Goal: Manage account settings

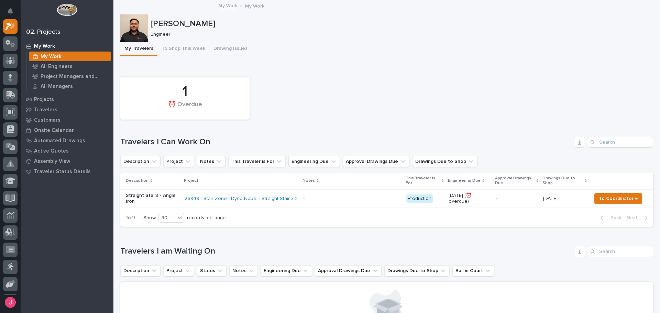
click at [308, 23] on p "[PERSON_NAME]" at bounding box center [401, 24] width 500 height 10
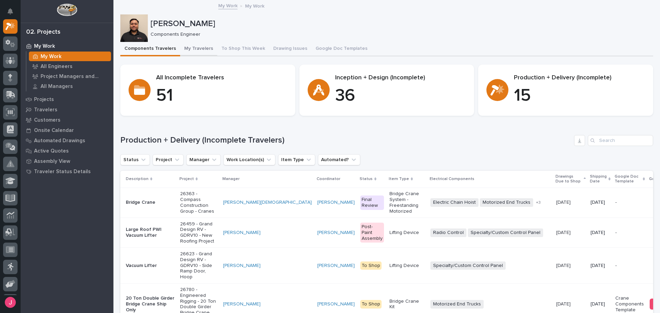
click at [196, 52] on button "My Travelers" at bounding box center [198, 49] width 37 height 14
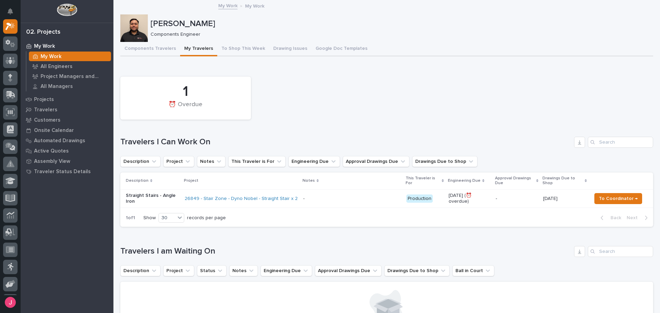
click at [155, 48] on button "Components Travelers" at bounding box center [150, 49] width 60 height 14
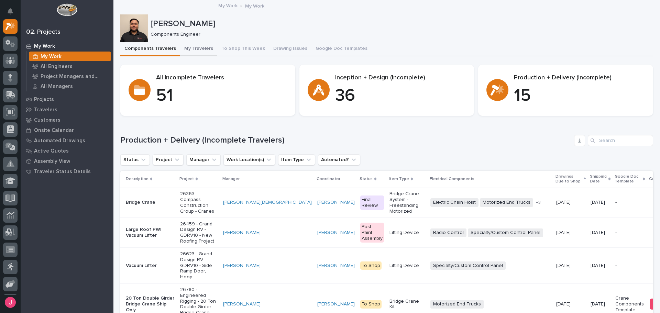
click at [191, 48] on button "My Travelers" at bounding box center [198, 49] width 37 height 14
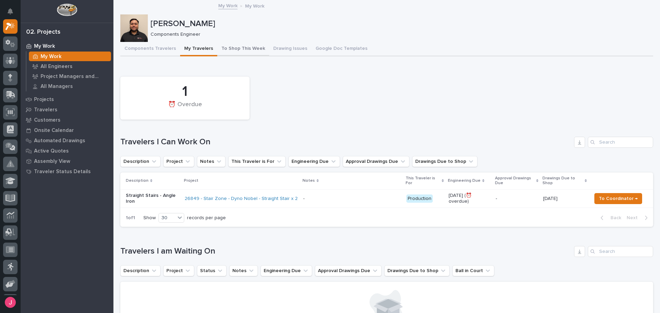
click at [235, 55] on button "To Shop This Week" at bounding box center [243, 49] width 52 height 14
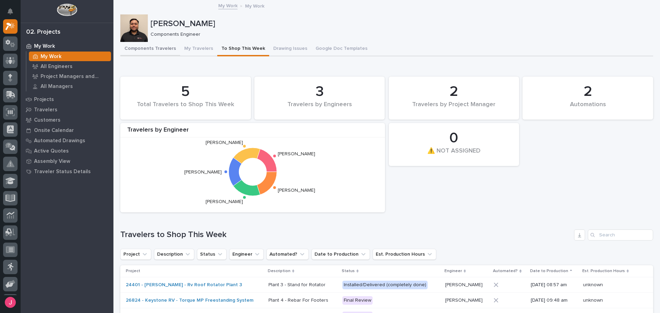
click at [164, 48] on button "Components Travelers" at bounding box center [150, 49] width 60 height 14
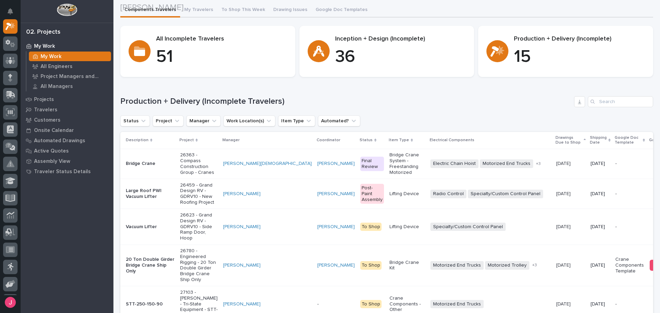
scroll to position [34, 0]
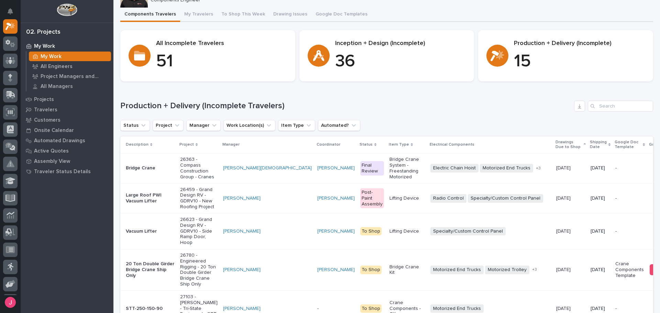
click at [390, 107] on h1 "Production + Delivery (Incomplete Travelers)" at bounding box center [345, 106] width 451 height 10
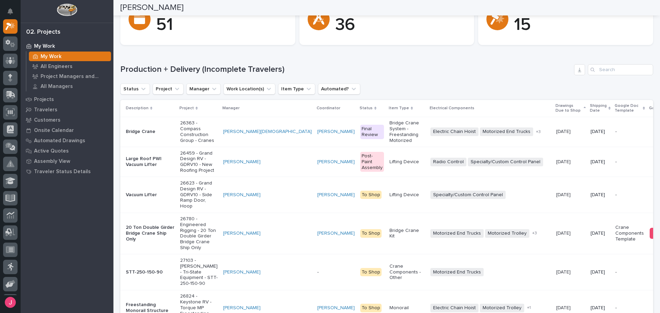
scroll to position [0, 0]
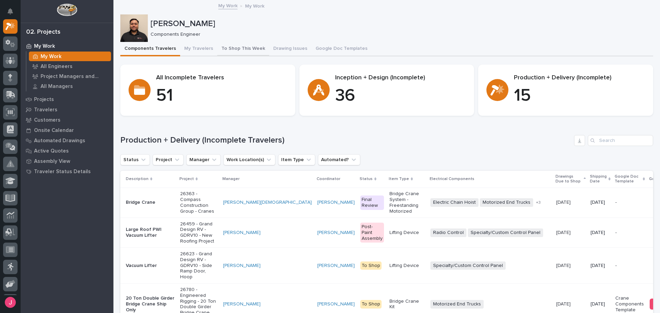
click at [233, 46] on button "To Shop This Week" at bounding box center [243, 49] width 52 height 14
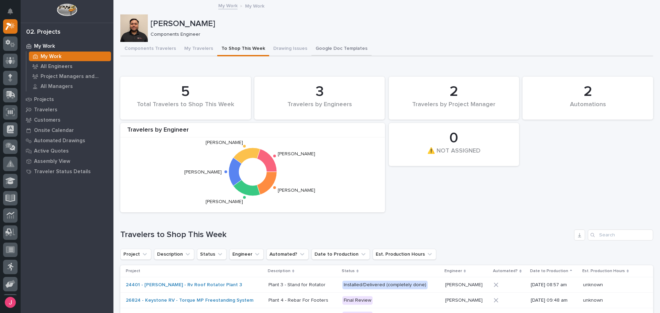
drag, startPoint x: 325, startPoint y: 51, endPoint x: 329, endPoint y: 51, distance: 4.1
click at [327, 51] on button "Google Doc Templates" at bounding box center [342, 49] width 60 height 14
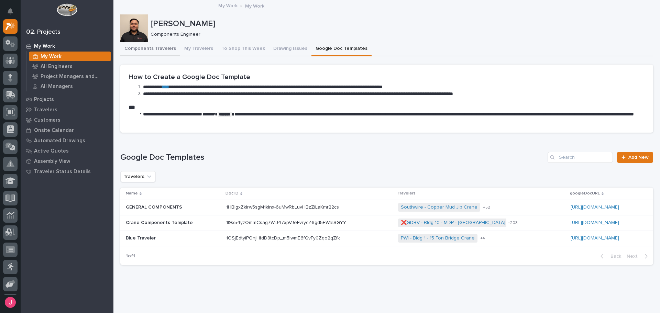
click at [148, 46] on button "Components Travelers" at bounding box center [150, 49] width 60 height 14
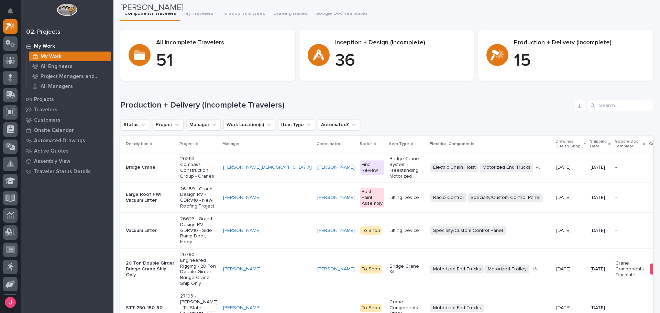
scroll to position [34, 0]
click at [112, 85] on link "All Managers" at bounding box center [69, 87] width 87 height 10
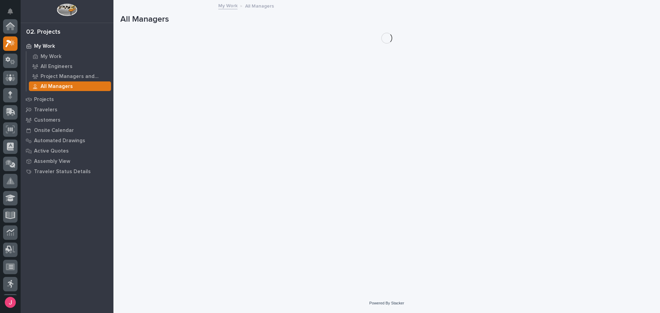
scroll to position [17, 0]
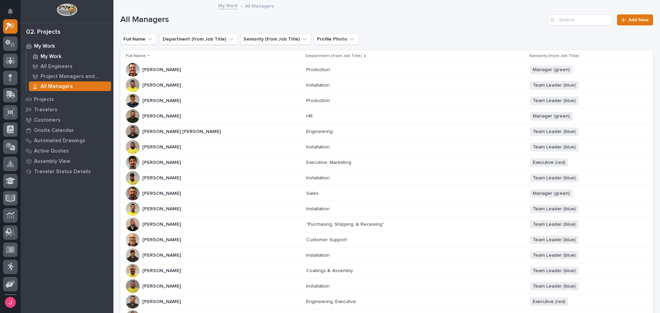
click at [48, 56] on p "My Work" at bounding box center [51, 57] width 21 height 6
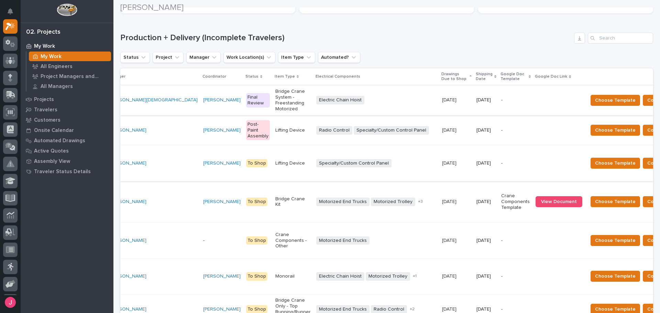
scroll to position [103, 0]
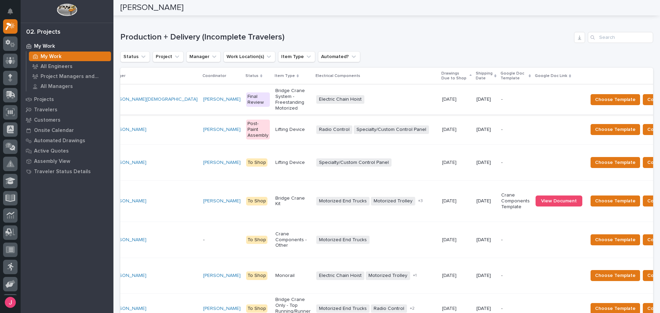
click at [488, 58] on div "Status Project Manager Work Location(s) Item Type Automated?" at bounding box center [386, 56] width 533 height 11
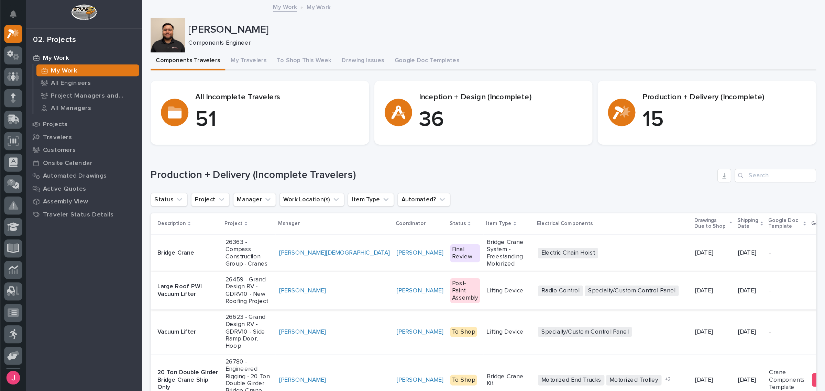
scroll to position [16, 0]
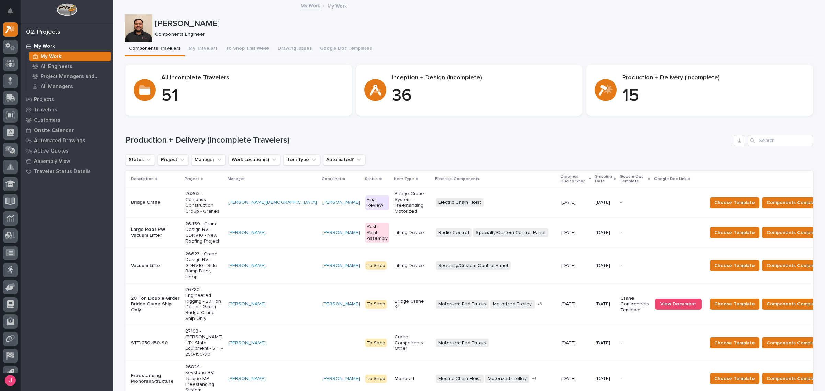
click at [448, 33] on p "Components Engineer" at bounding box center [482, 35] width 654 height 6
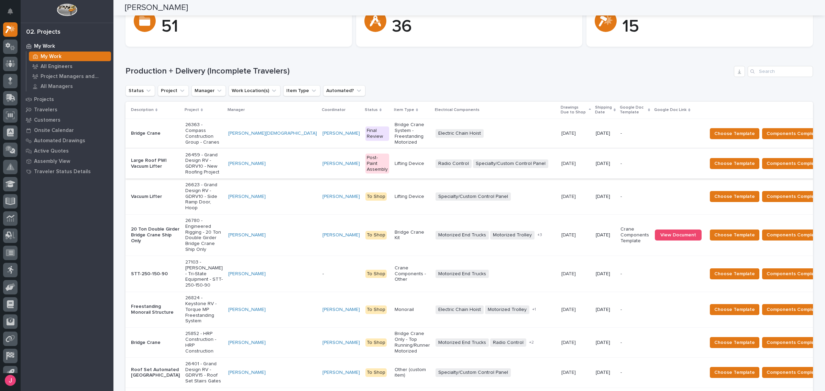
scroll to position [0, 0]
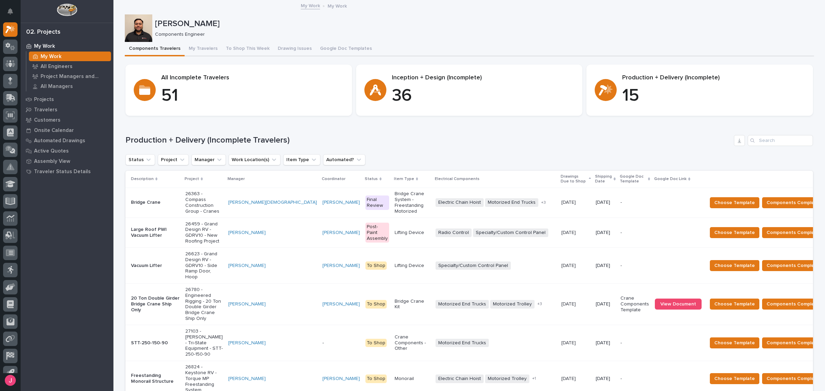
drag, startPoint x: 350, startPoint y: 28, endPoint x: 355, endPoint y: 1, distance: 28.0
click at [350, 28] on p "[PERSON_NAME]" at bounding box center [483, 24] width 657 height 10
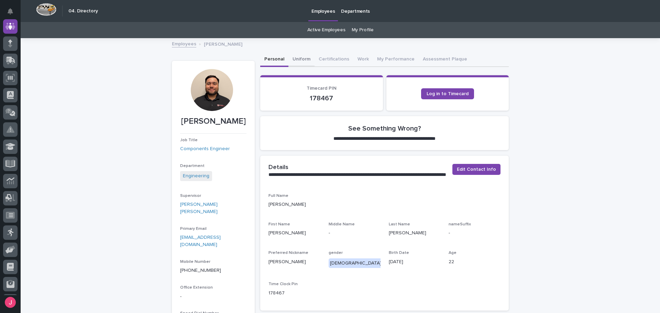
click at [309, 60] on button "Uniform" at bounding box center [302, 60] width 26 height 14
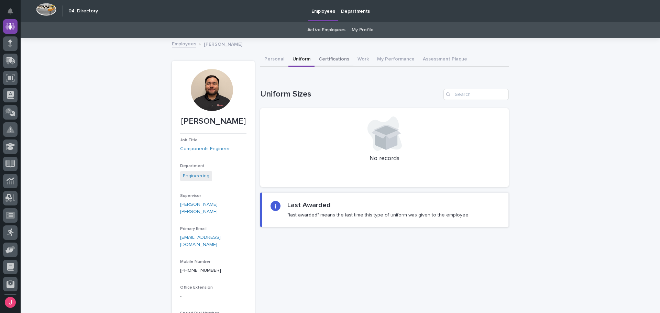
click at [330, 58] on button "Certifications" at bounding box center [334, 60] width 39 height 14
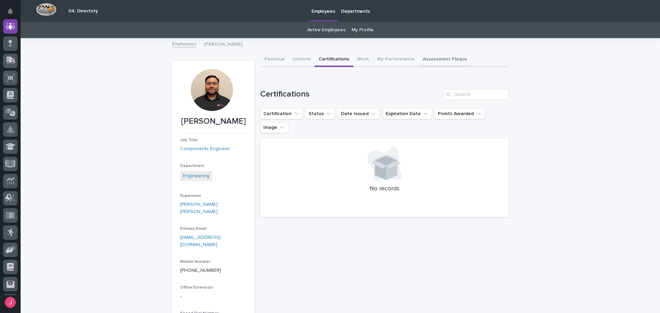
click at [421, 59] on button "Assessment Plaque" at bounding box center [445, 60] width 53 height 14
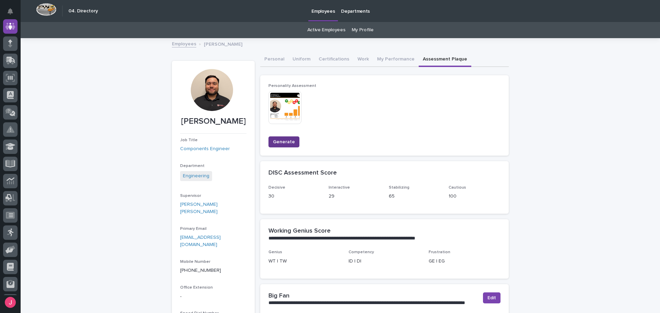
click at [283, 139] on span "Generate" at bounding box center [284, 142] width 22 height 7
click at [282, 142] on span "Generate" at bounding box center [284, 142] width 22 height 7
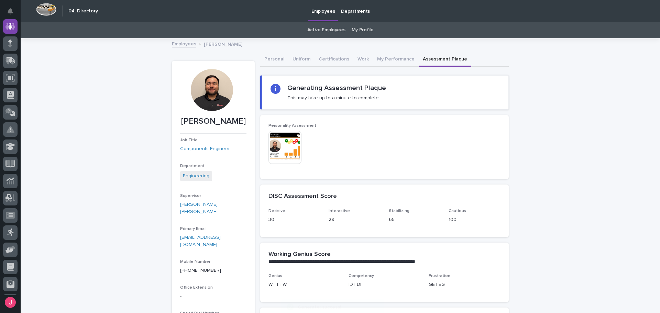
click at [281, 122] on div "Personality Assessment This file cannot be opened Download File" at bounding box center [384, 147] width 249 height 64
click at [282, 148] on img at bounding box center [285, 147] width 33 height 33
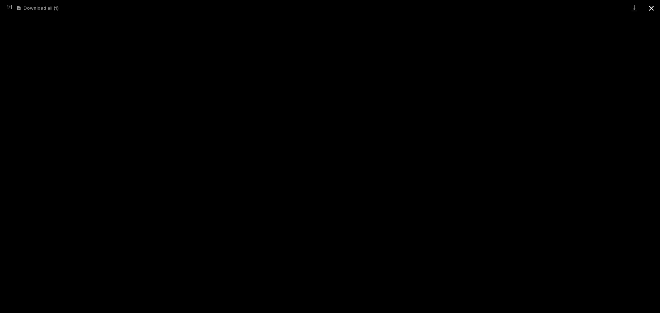
click at [651, 8] on button "Close gallery" at bounding box center [651, 8] width 17 height 16
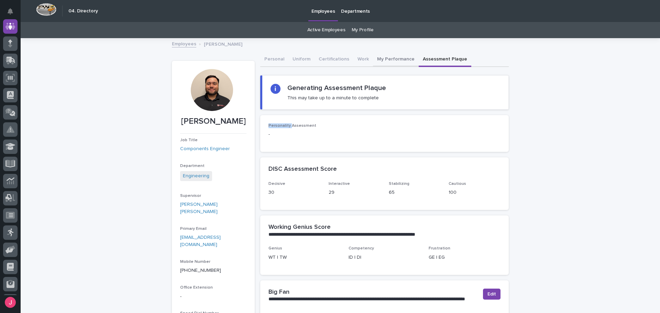
click at [400, 56] on button "My Performance" at bounding box center [396, 60] width 46 height 14
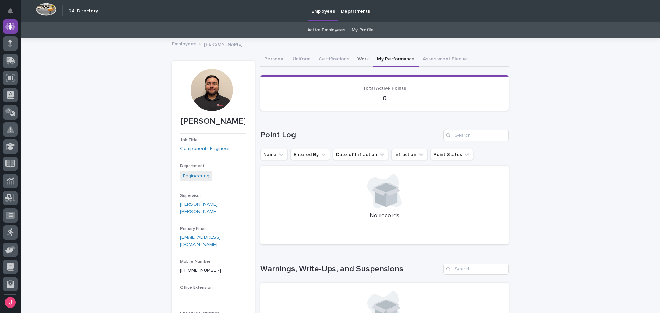
click at [360, 63] on button "Work" at bounding box center [364, 60] width 20 height 14
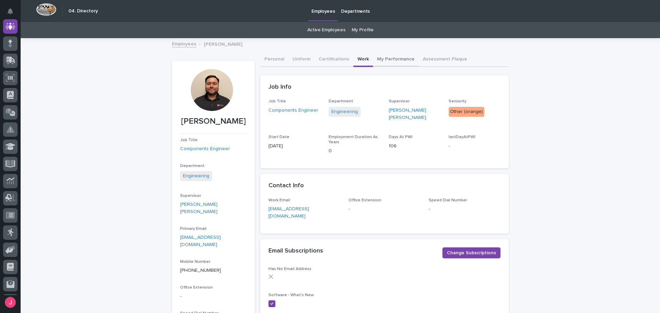
click at [391, 55] on button "My Performance" at bounding box center [396, 60] width 46 height 14
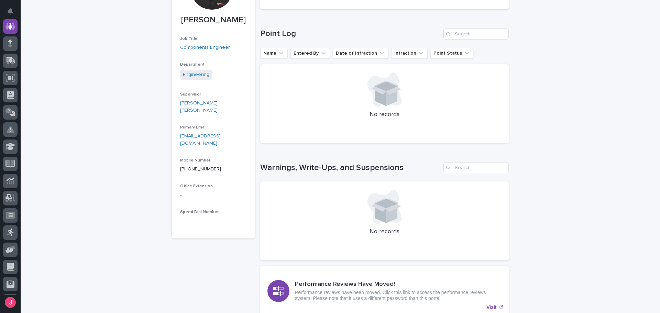
scroll to position [164, 0]
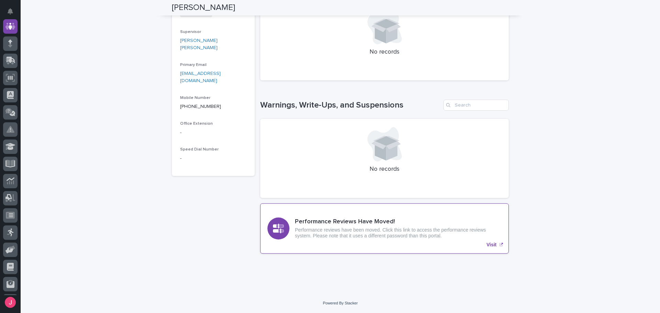
click at [420, 227] on div "Performance Reviews Have Moved! Performance reviews have been moved. Click this…" at bounding box center [398, 228] width 207 height 20
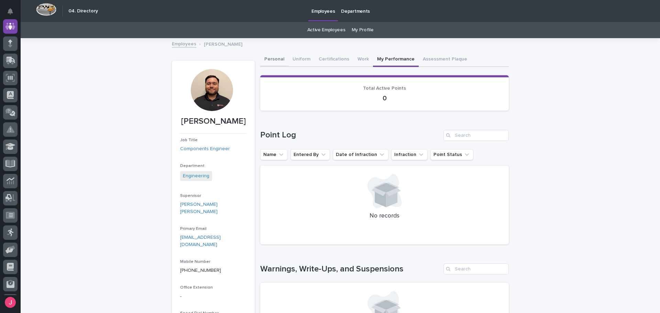
click at [274, 54] on button "Personal" at bounding box center [274, 60] width 28 height 14
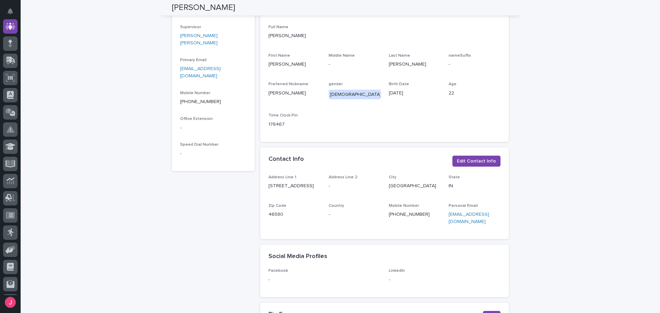
scroll to position [206, 0]
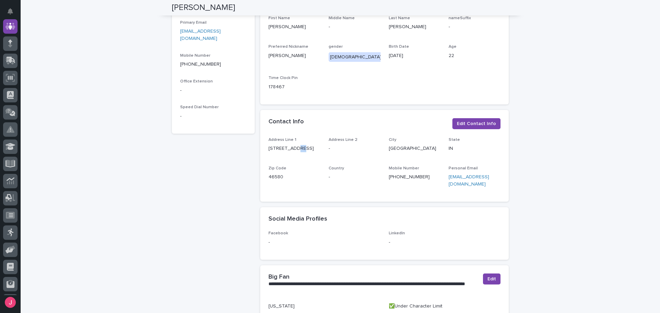
drag, startPoint x: 292, startPoint y: 149, endPoint x: 302, endPoint y: 148, distance: 10.4
click at [302, 148] on p "3283 s 350 St" at bounding box center [295, 148] width 52 height 7
click at [487, 126] on span "Edit Contact Info" at bounding box center [476, 123] width 39 height 7
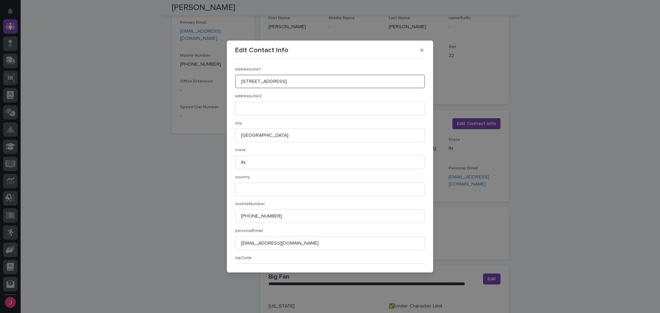
click at [297, 84] on input "3283 s 350 St" at bounding box center [330, 82] width 190 height 14
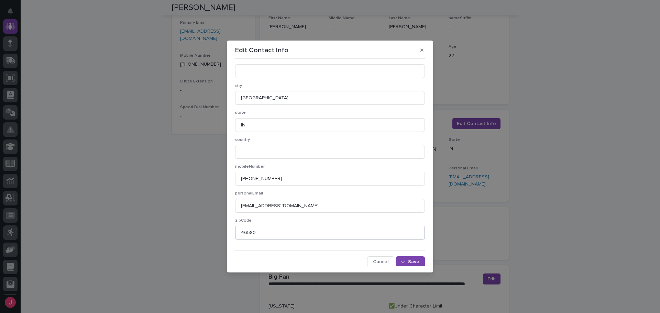
scroll to position [39, 0]
type input "3283 s 350"
click at [412, 259] on span "Save" at bounding box center [413, 260] width 11 height 5
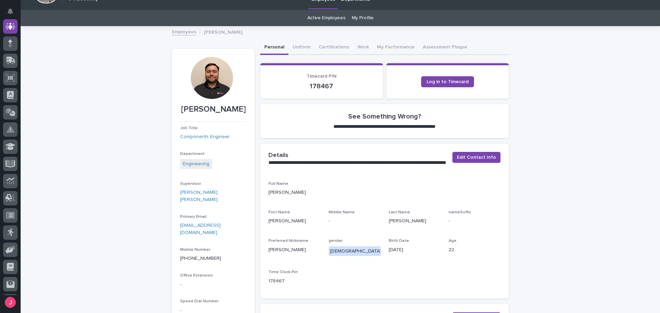
scroll to position [0, 0]
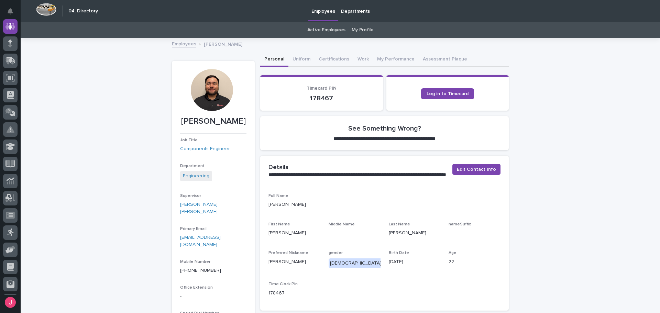
click at [180, 45] on link "Employees" at bounding box center [184, 44] width 24 height 8
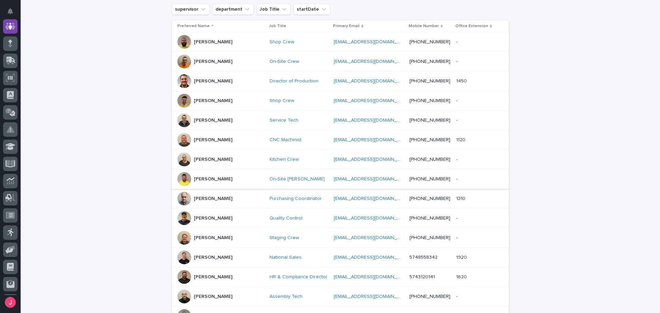
scroll to position [138, 0]
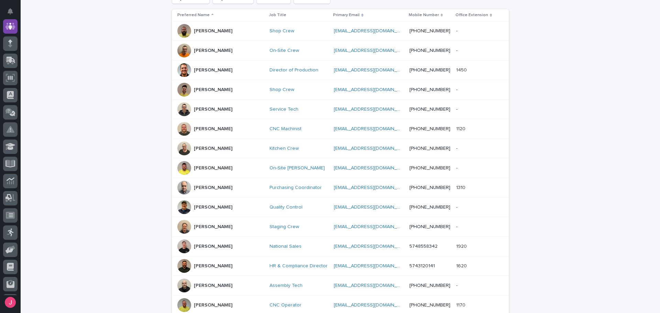
click at [224, 207] on div "[PERSON_NAME]" at bounding box center [220, 208] width 87 height 14
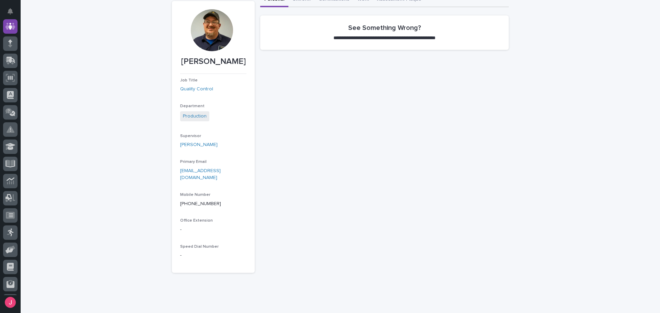
scroll to position [66, 0]
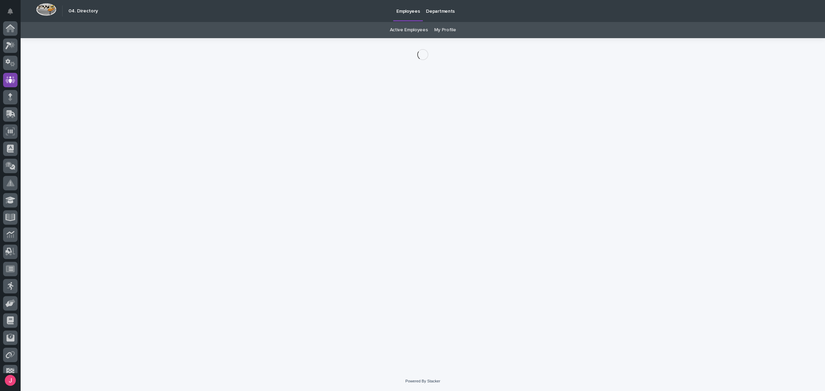
scroll to position [26, 0]
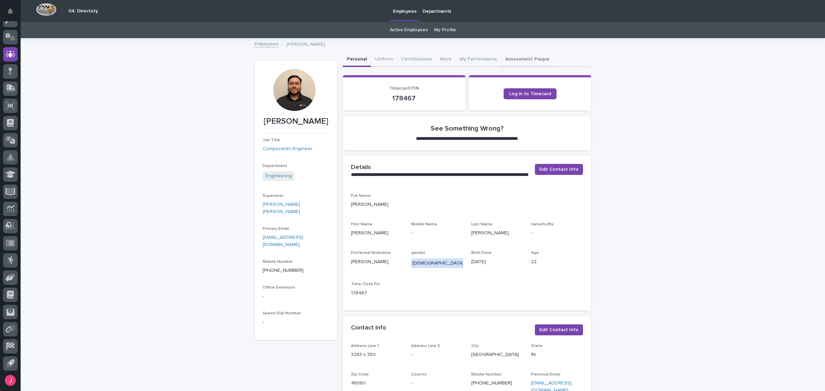
click at [513, 61] on button "Assessment Plaque" at bounding box center [527, 60] width 53 height 14
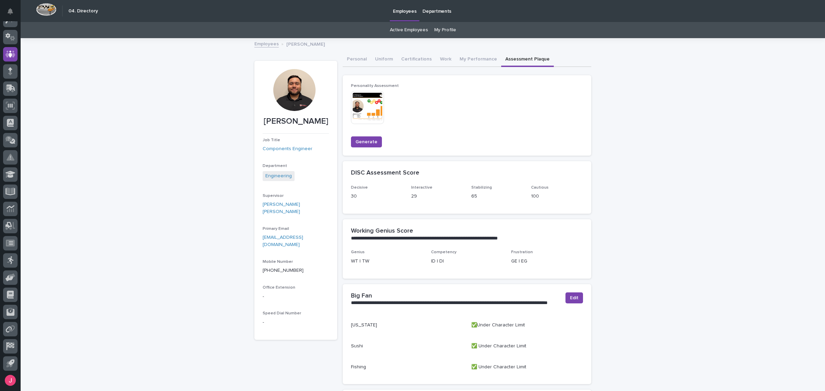
click at [356, 106] on img at bounding box center [367, 107] width 33 height 33
